Goal: Information Seeking & Learning: Learn about a topic

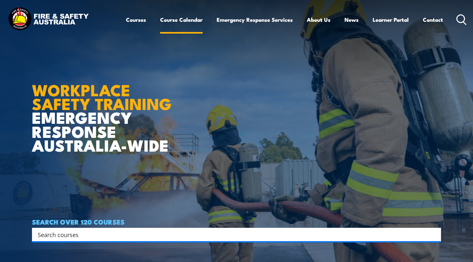
click at [179, 19] on link "Course Calendar" at bounding box center [181, 19] width 42 height 17
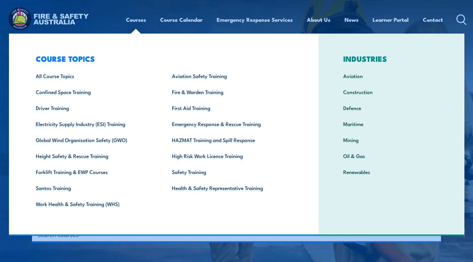
click at [136, 21] on link "Courses" at bounding box center [136, 19] width 20 height 17
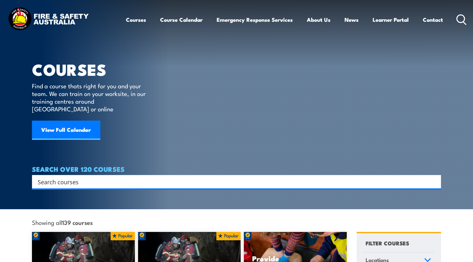
click at [78, 177] on input "Search input" at bounding box center [232, 182] width 389 height 10
type input "OHS"
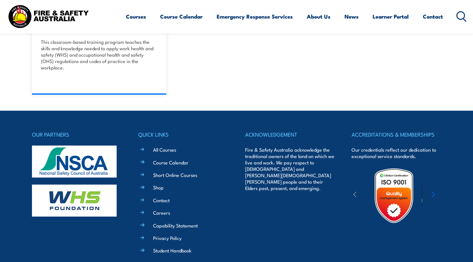
scroll to position [390, 0]
